Goal: Information Seeking & Learning: Check status

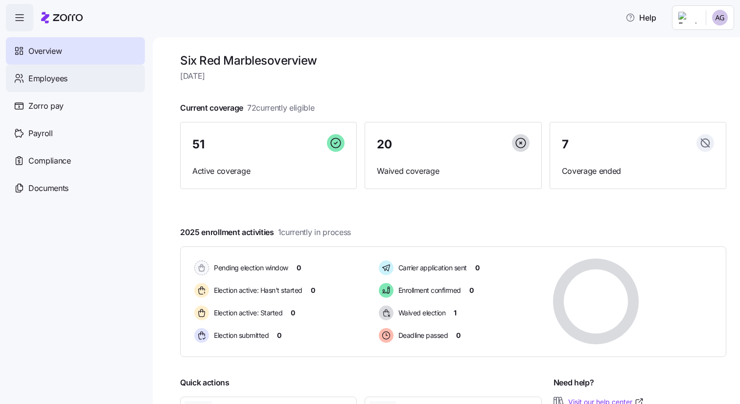
click at [63, 76] on span "Employees" at bounding box center [47, 78] width 39 height 12
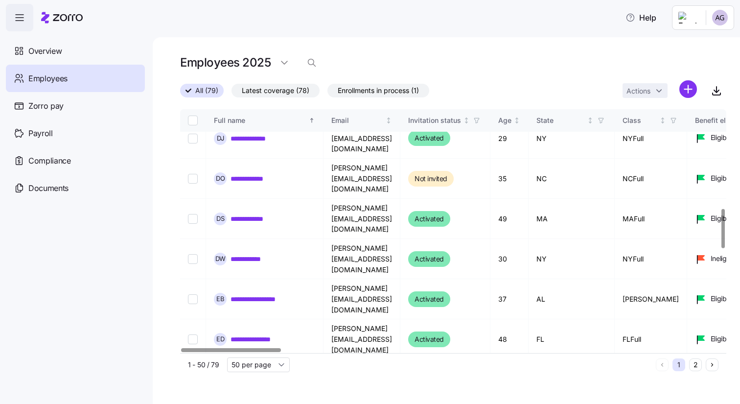
scroll to position [595, 0]
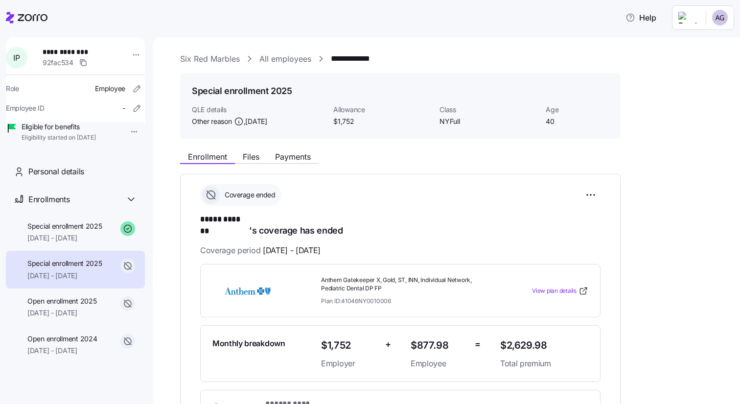
click at [272, 60] on link "All employees" at bounding box center [285, 59] width 52 height 12
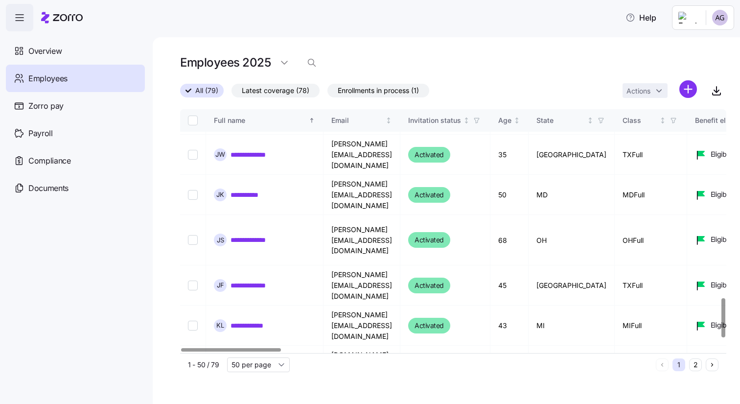
scroll to position [1183, 0]
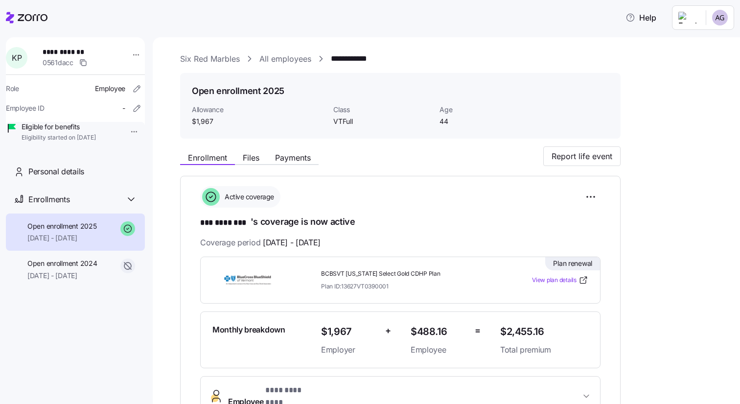
click at [290, 60] on link "All employees" at bounding box center [285, 59] width 52 height 12
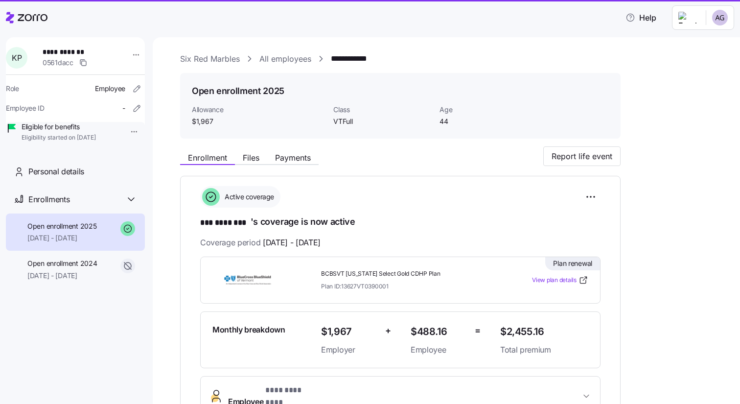
click at [280, 60] on link "All employees" at bounding box center [285, 59] width 52 height 12
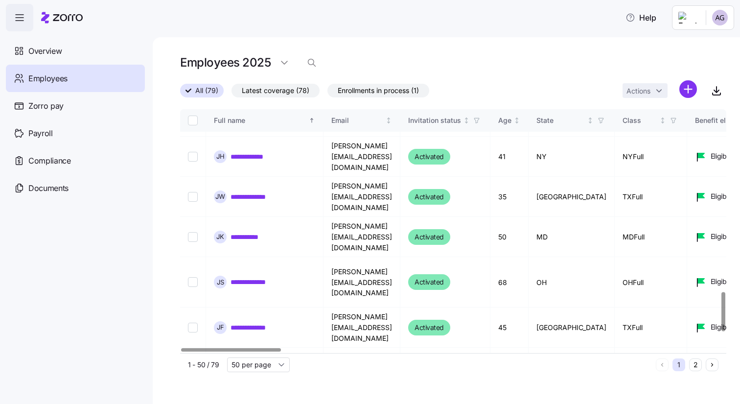
scroll to position [1234, 0]
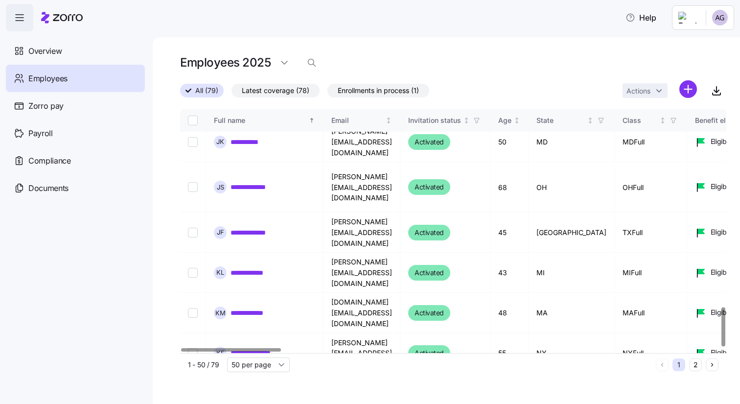
click at [696, 365] on button "2" at bounding box center [695, 364] width 13 height 13
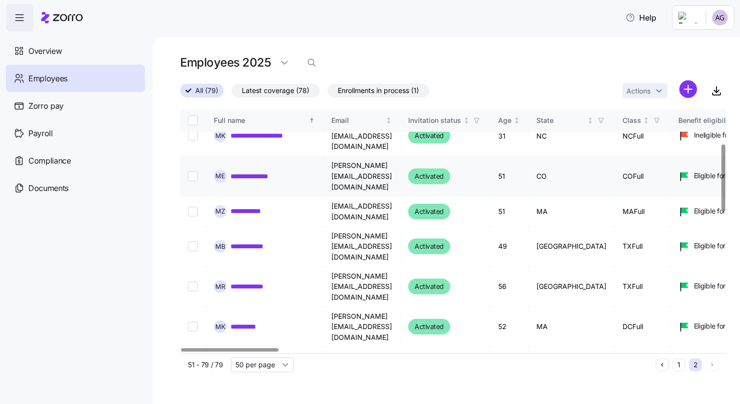
scroll to position [289, 0]
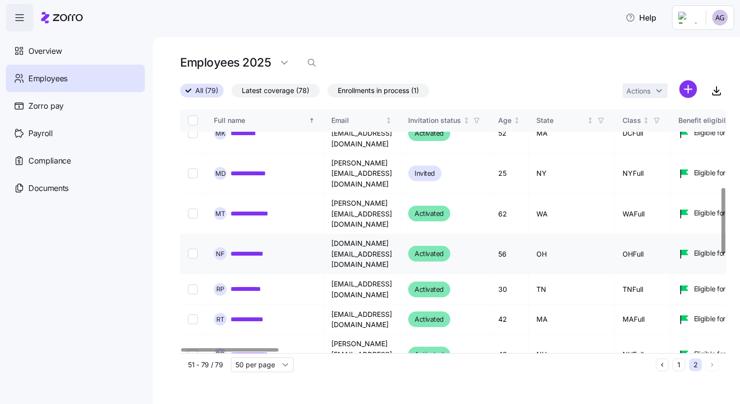
click at [247, 249] on link "**********" at bounding box center [251, 254] width 42 height 10
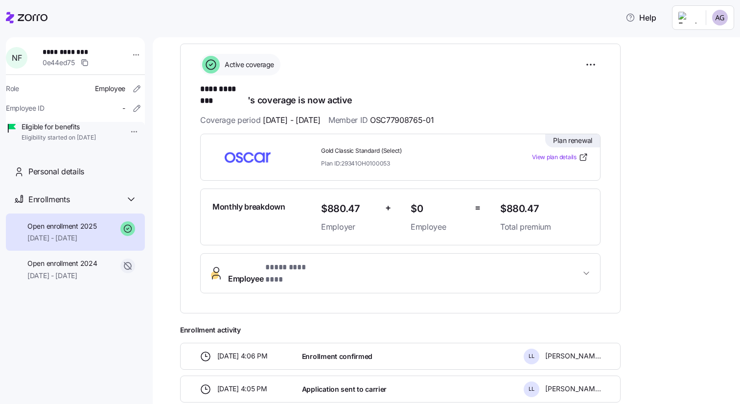
scroll to position [94, 0]
